Goal: Understand process/instructions: Learn about a topic

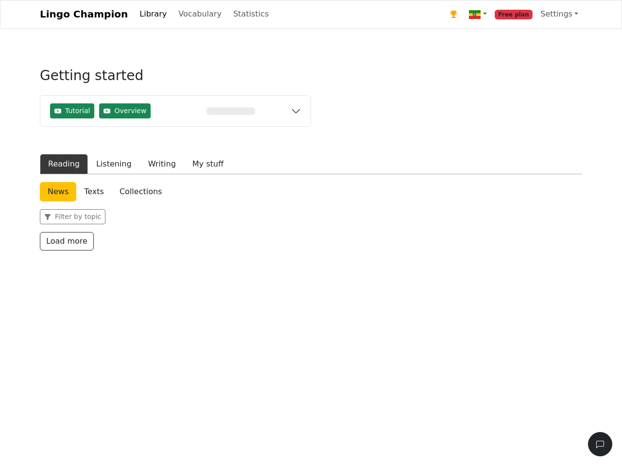
click at [311, 205] on div "News Texts Collections Filter by topic Translate titles to English Load more" at bounding box center [311, 216] width 542 height 68
click at [480, 15] on img at bounding box center [475, 15] width 12 height 12
click at [560, 14] on link "Settings" at bounding box center [559, 13] width 46 height 19
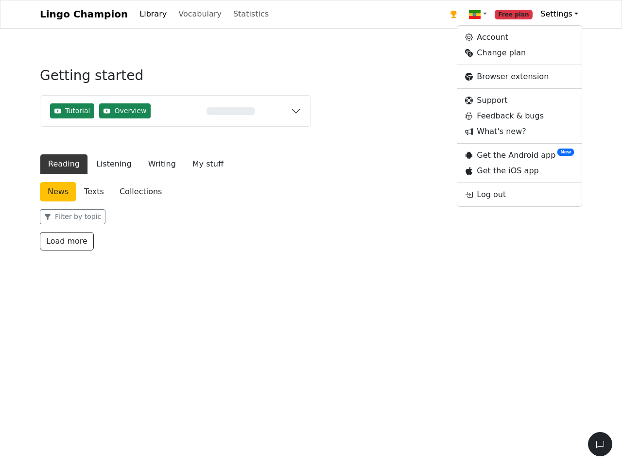
click at [175, 112] on div "0%" at bounding box center [230, 111] width 120 height 8
click at [71, 112] on span "Tutorial" at bounding box center [77, 111] width 25 height 10
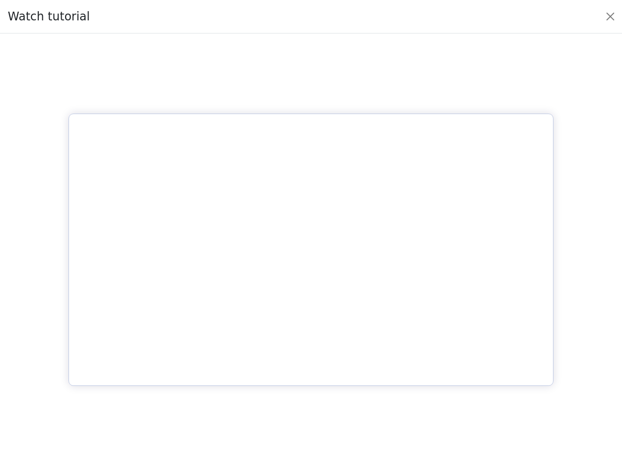
click at [120, 112] on div at bounding box center [311, 249] width 606 height 417
click at [62, 165] on div at bounding box center [311, 249] width 606 height 417
